Goal: Transaction & Acquisition: Obtain resource

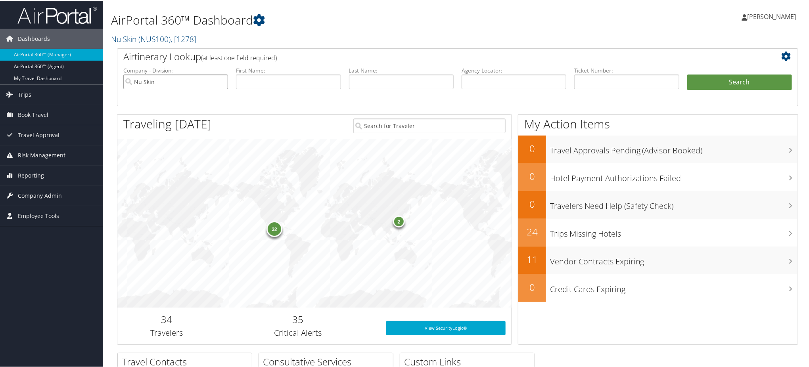
click at [219, 82] on input "Nu Skin" at bounding box center [175, 81] width 105 height 15
click at [471, 85] on input "text" at bounding box center [514, 81] width 105 height 15
paste input "DC69PW"
type input "DC69PW"
click at [706, 80] on button "Search" at bounding box center [739, 82] width 105 height 16
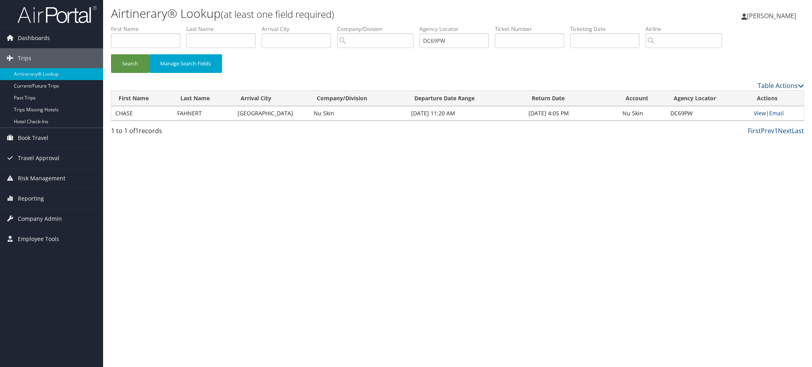
click at [762, 116] on link "View" at bounding box center [760, 113] width 12 height 8
drag, startPoint x: 465, startPoint y: 40, endPoint x: 328, endPoint y: 49, distance: 136.8
click at [329, 25] on ul "First Name Last Name Departure City Arrival City Company/Division Airport/City …" at bounding box center [457, 25] width 693 height 0
paste input "79ZWT"
type input "D79ZWT"
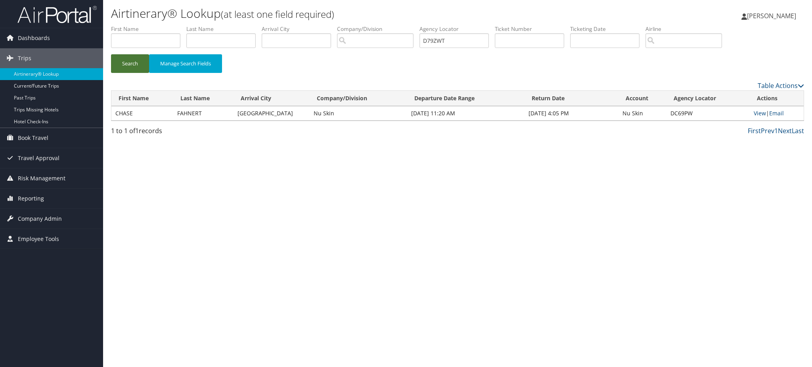
click at [125, 66] on button "Search" at bounding box center [130, 63] width 38 height 19
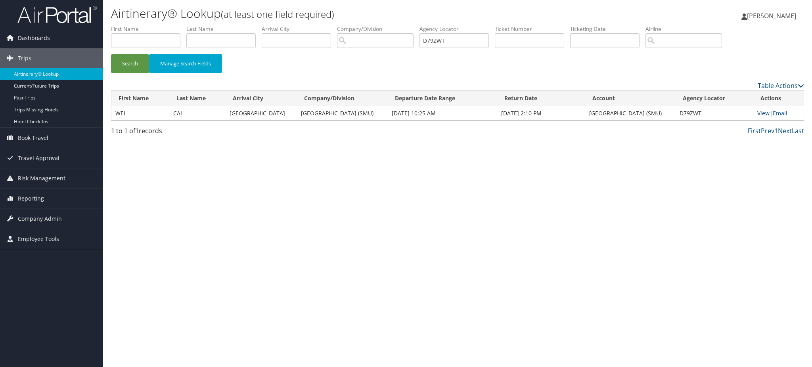
click at [763, 112] on link "View" at bounding box center [764, 113] width 12 height 8
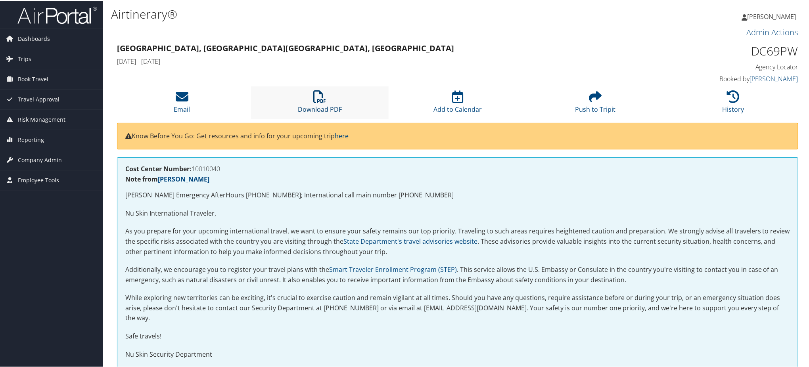
click at [329, 106] on link "Download PDF" at bounding box center [320, 103] width 44 height 19
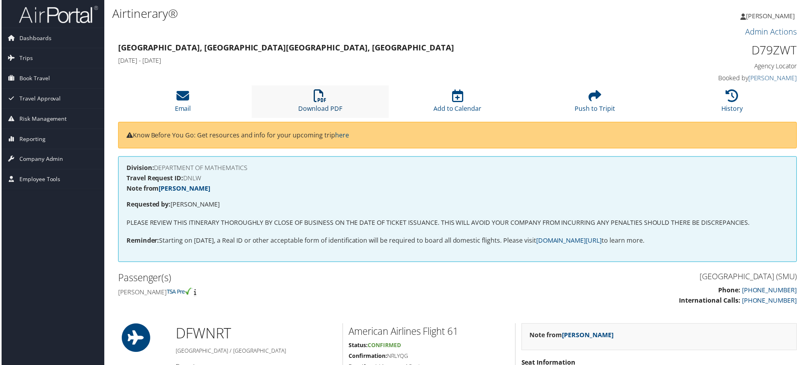
click at [311, 111] on link "Download PDF" at bounding box center [320, 103] width 44 height 19
